Goal: Information Seeking & Learning: Learn about a topic

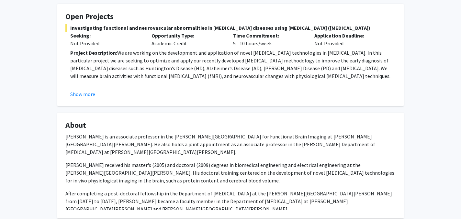
scroll to position [115, 0]
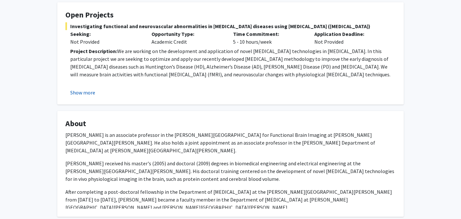
click at [79, 89] on button "Show more" at bounding box center [82, 93] width 25 height 8
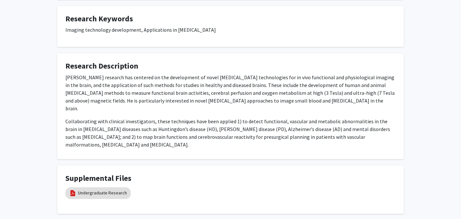
scroll to position [525, 0]
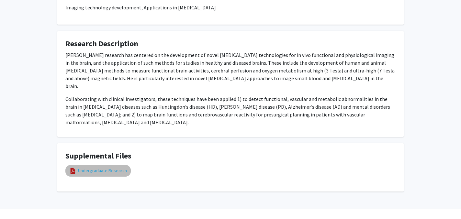
click at [111, 167] on link "Undergraduate Research" at bounding box center [102, 170] width 49 height 7
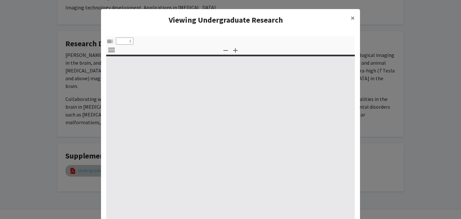
select select "custom"
type input "0"
select select "custom"
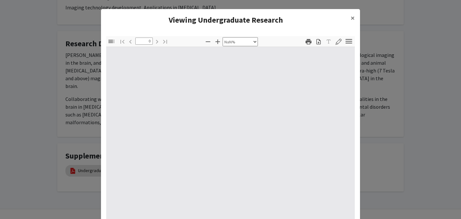
type input "1"
select select "page-width"
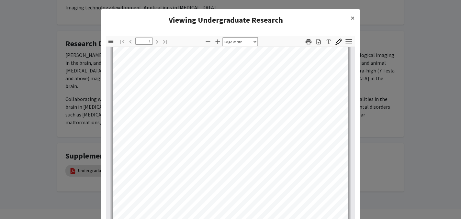
scroll to position [127, 0]
click at [86, 133] on modal-container "Viewing Undergraduate Research × Thumbnails Document Outline Attachments Layers…" at bounding box center [230, 109] width 461 height 219
